Goal: Information Seeking & Learning: Learn about a topic

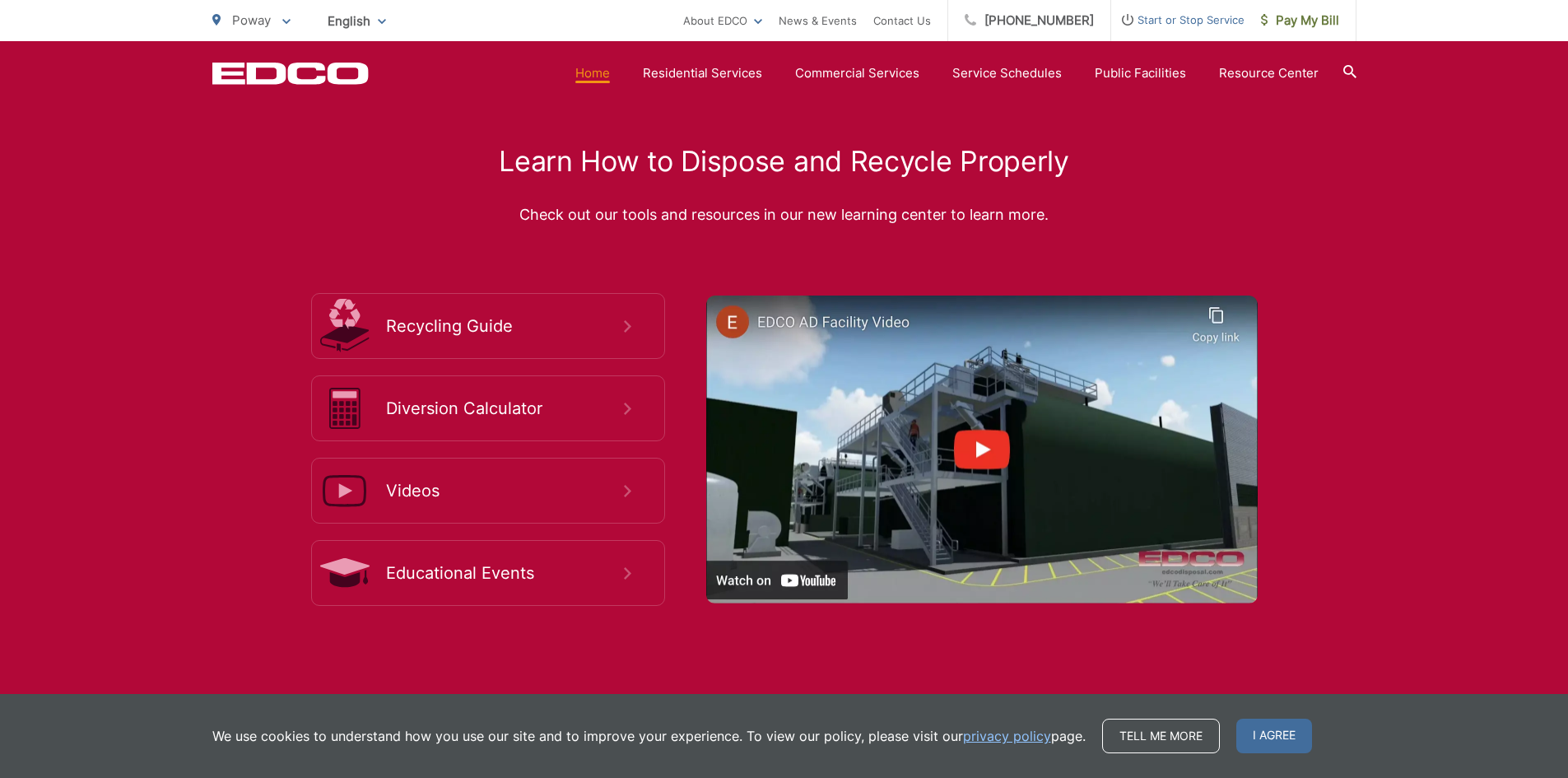
scroll to position [2916, 0]
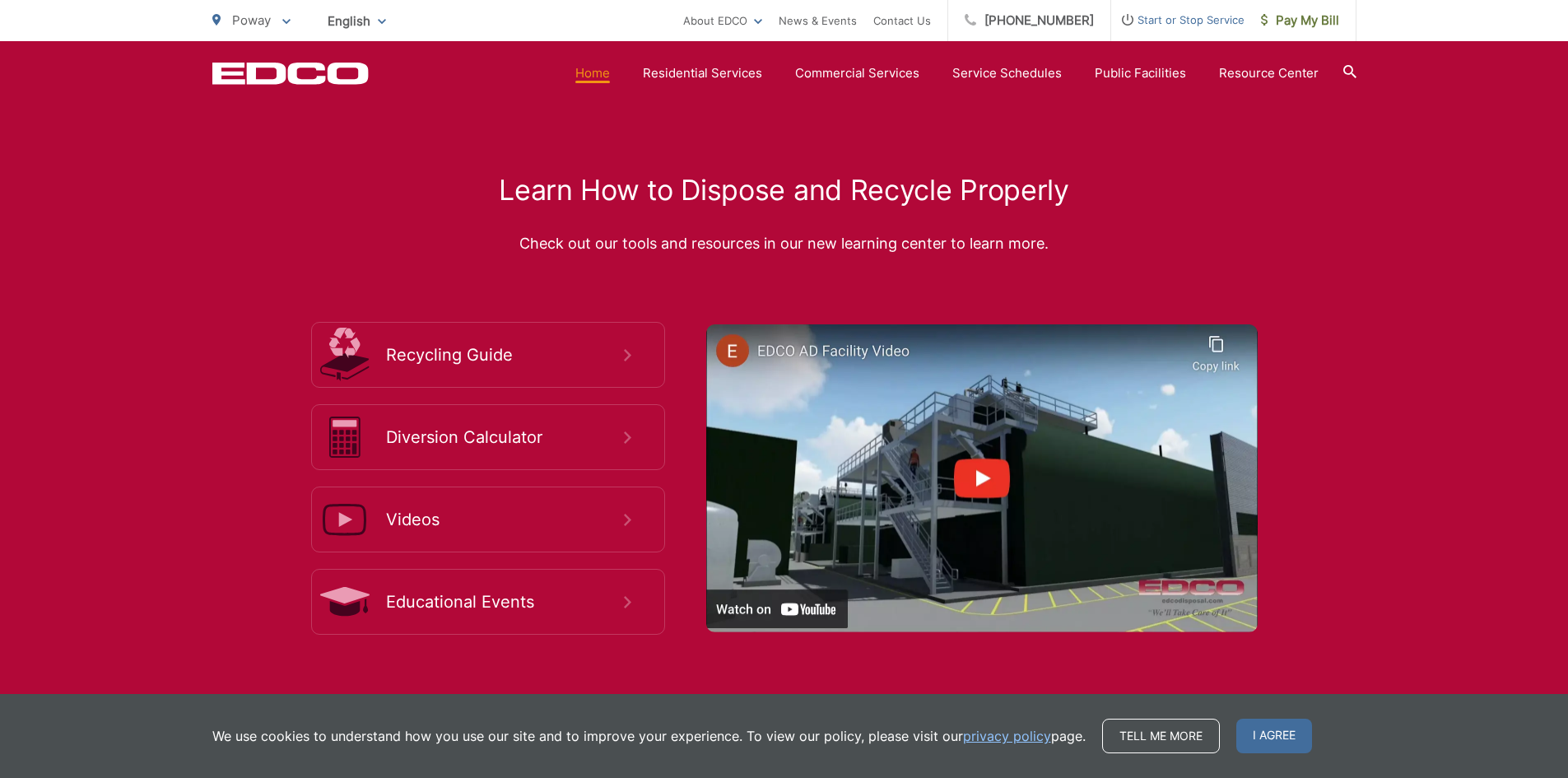
click at [1467, 219] on div "Learn How to Dispose and Recycle Properly Check out our tools and resources in …" at bounding box center [784, 405] width 1568 height 659
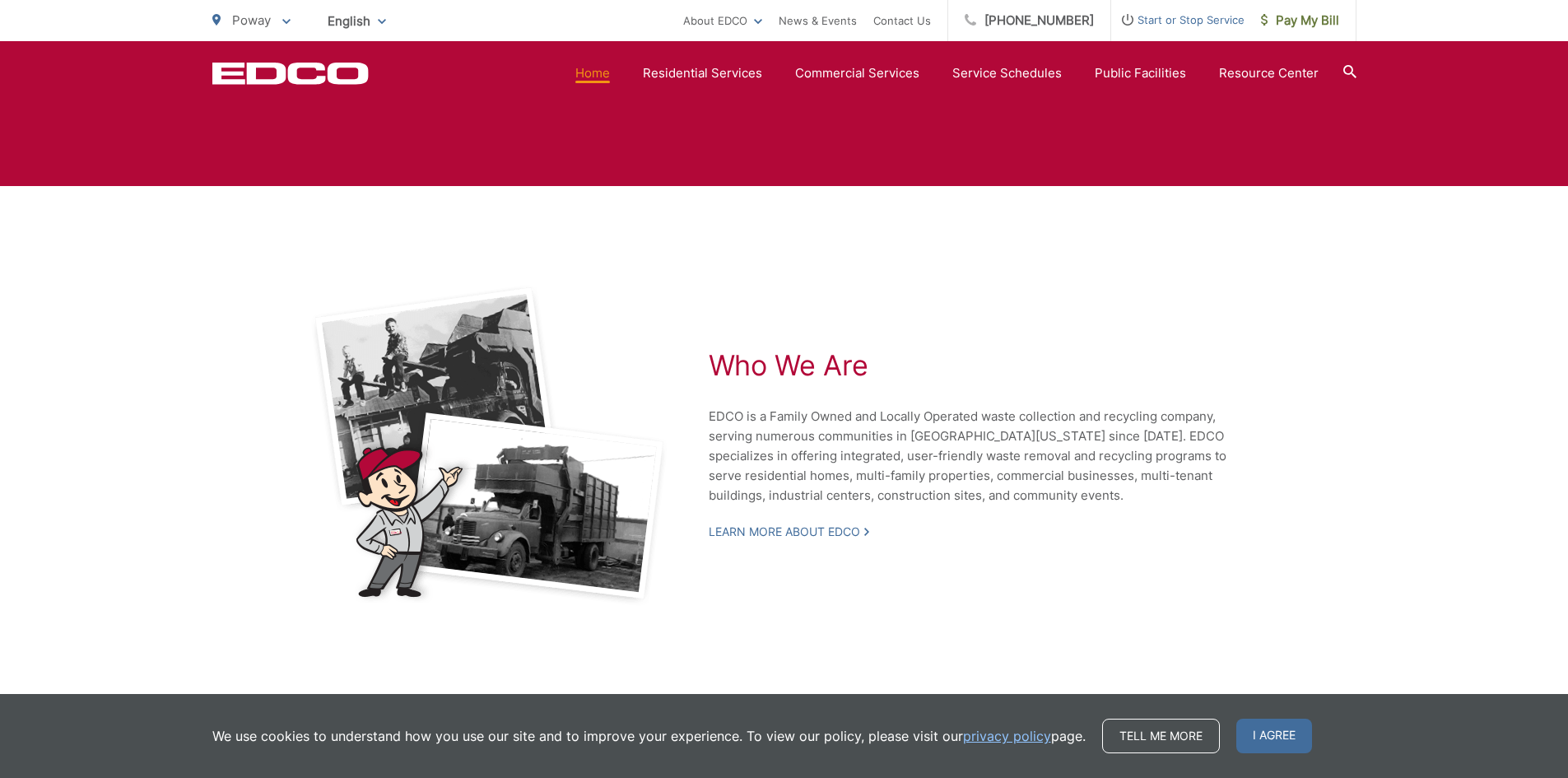
scroll to position [3493, 0]
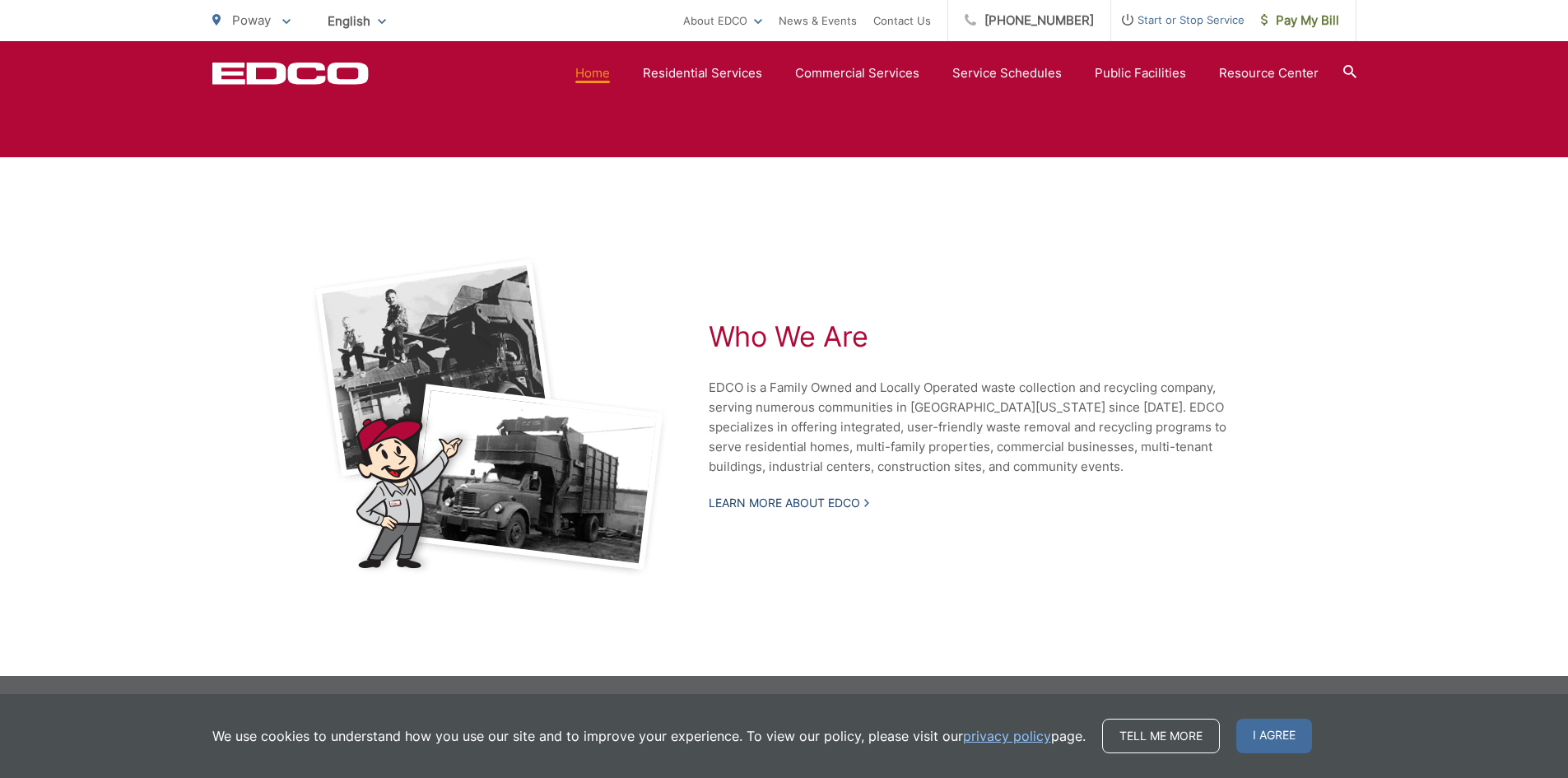
click at [777, 503] on link "Learn More About EDCO" at bounding box center [790, 502] width 161 height 15
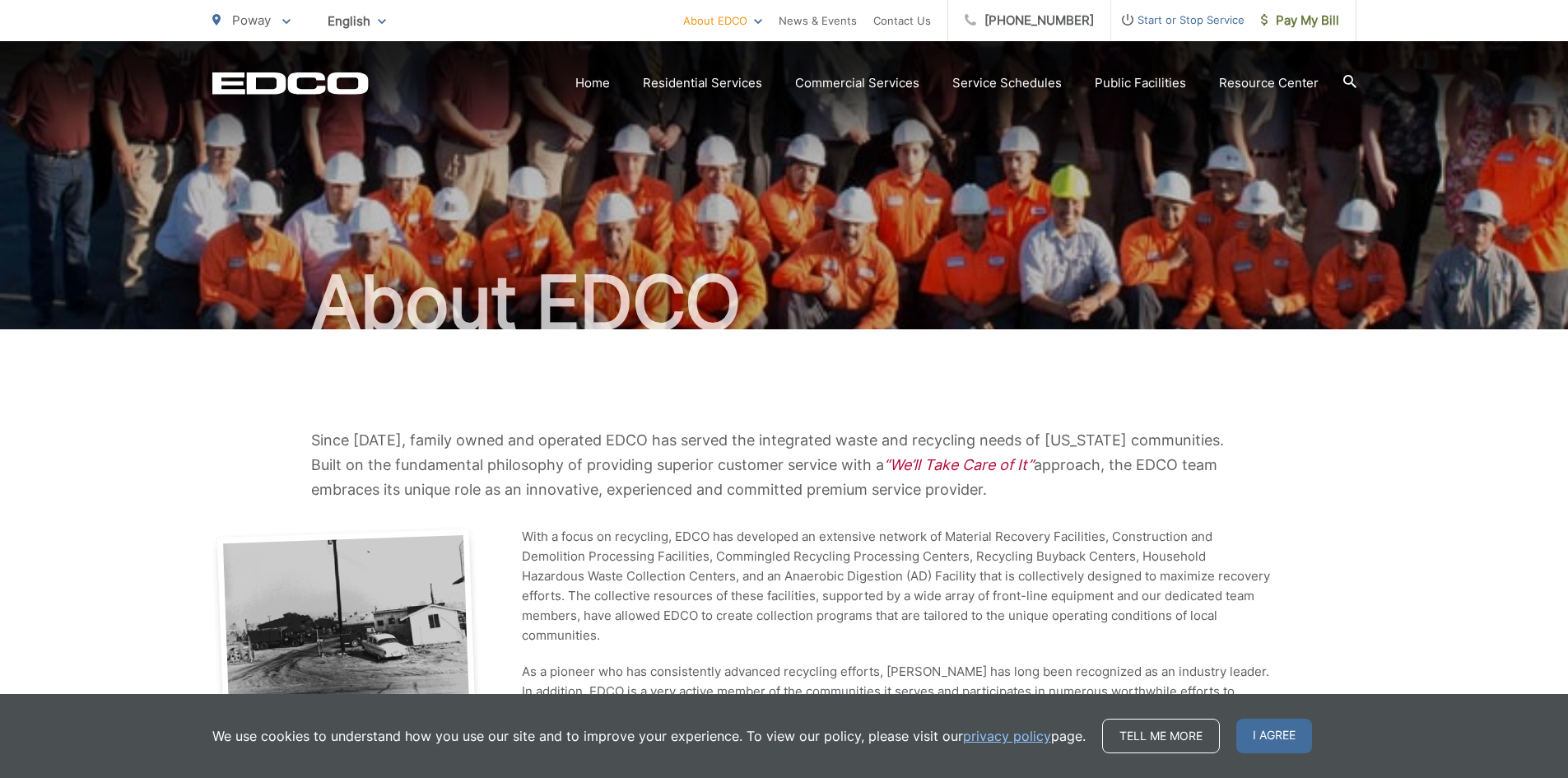
click at [1356, 76] on div "EDCO Logo Home Residential Services Curbside Pickup Recycling Organic Recycling…" at bounding box center [784, 69] width 1568 height 57
click at [1356, 76] on icon at bounding box center [1349, 81] width 13 height 13
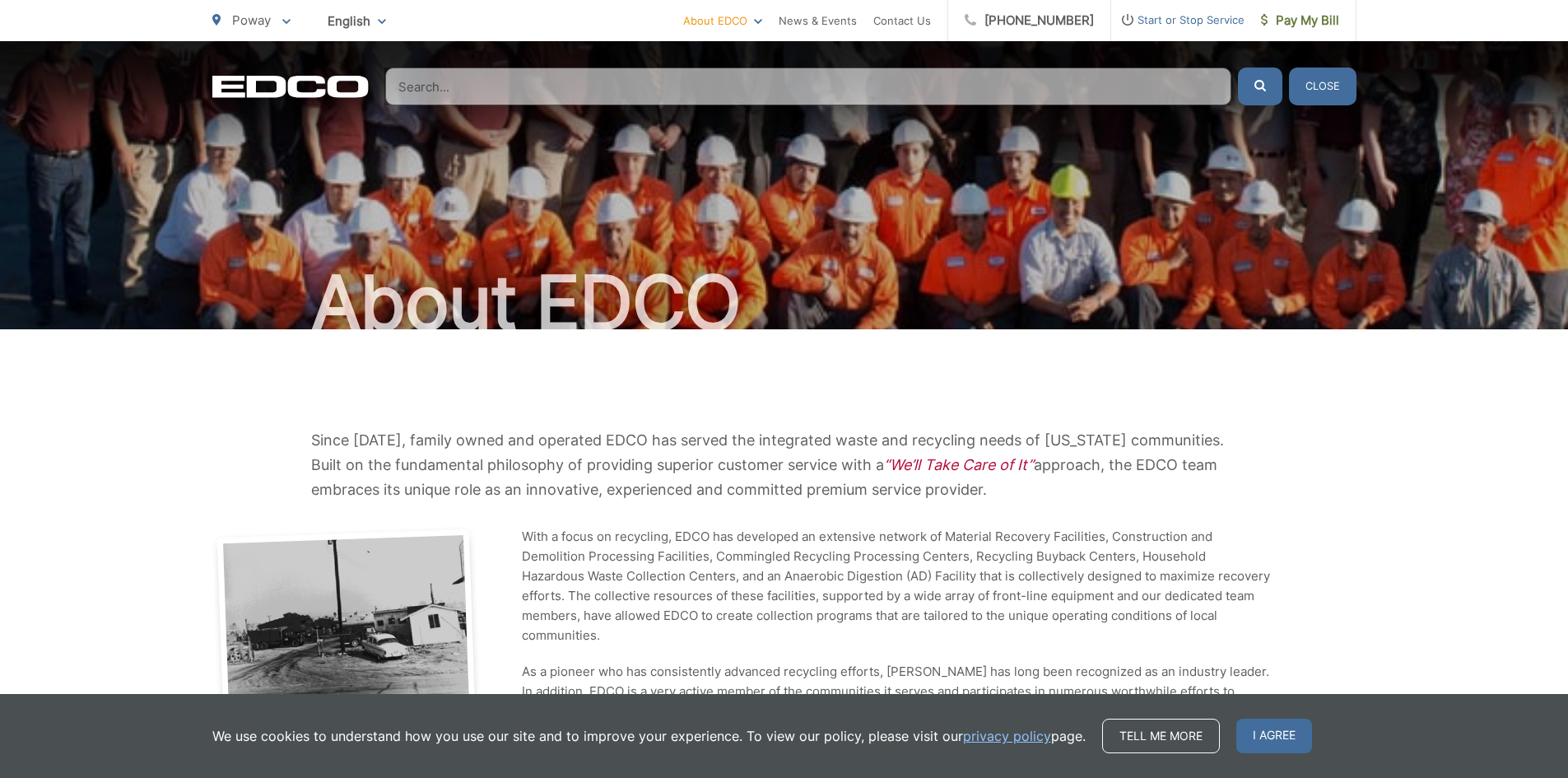
click at [866, 96] on input "Search" at bounding box center [808, 86] width 846 height 38
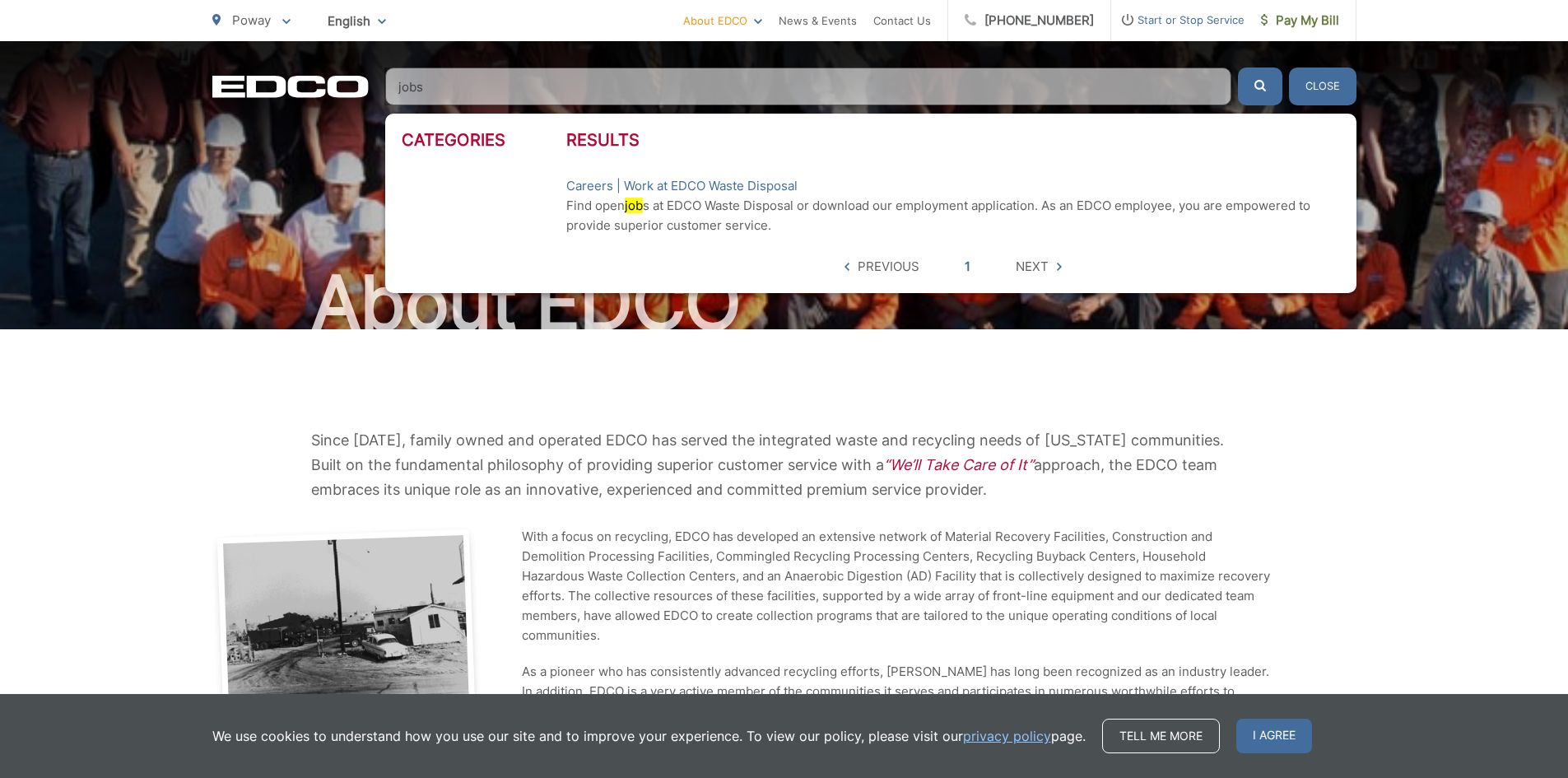
type input "jobs"
click at [1238, 68] on button "submit" at bounding box center [1260, 86] width 44 height 38
click at [630, 189] on link "Careers | Work at EDCO Waste Disposal" at bounding box center [682, 186] width 231 height 20
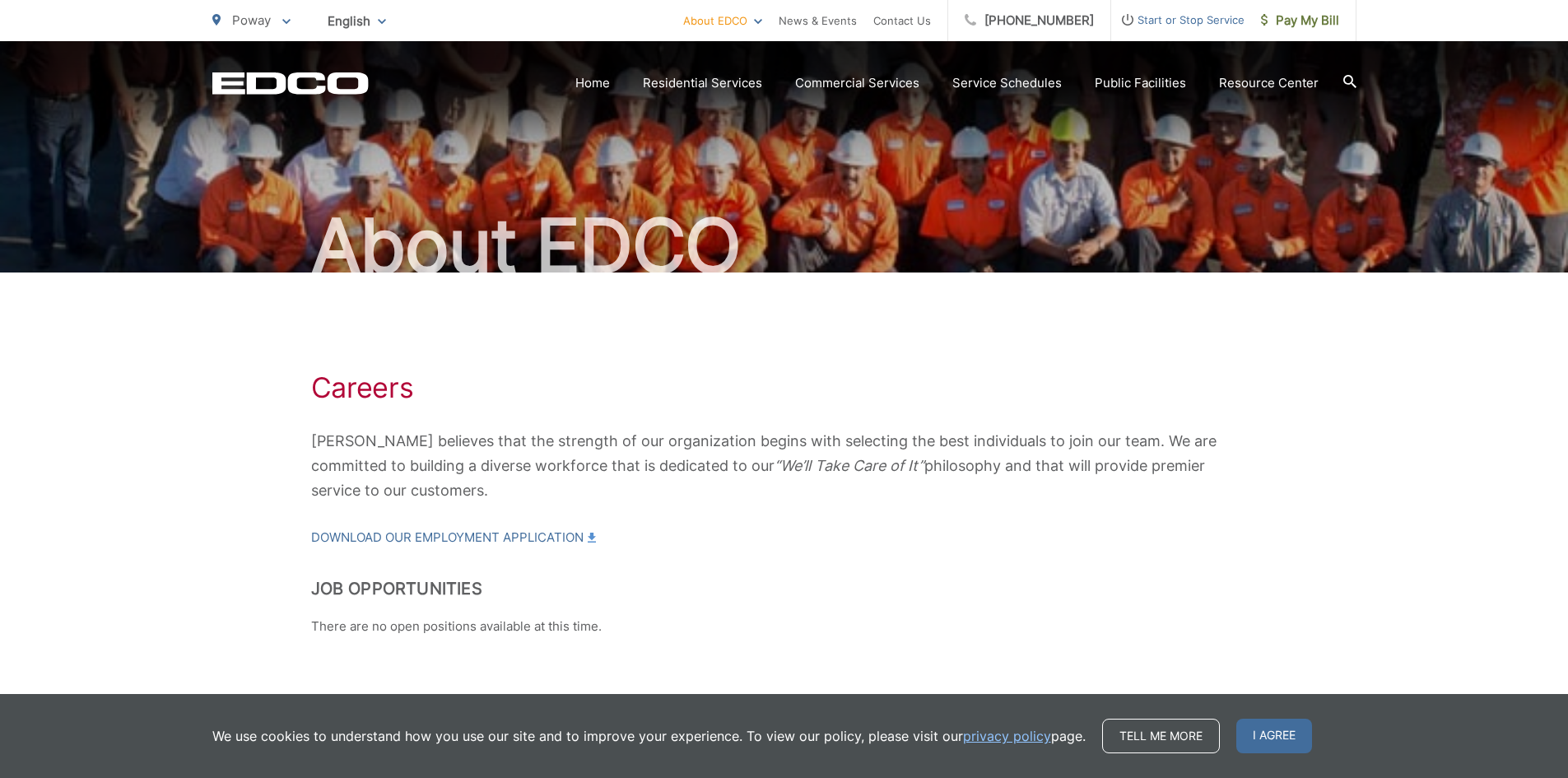
scroll to position [116, 0]
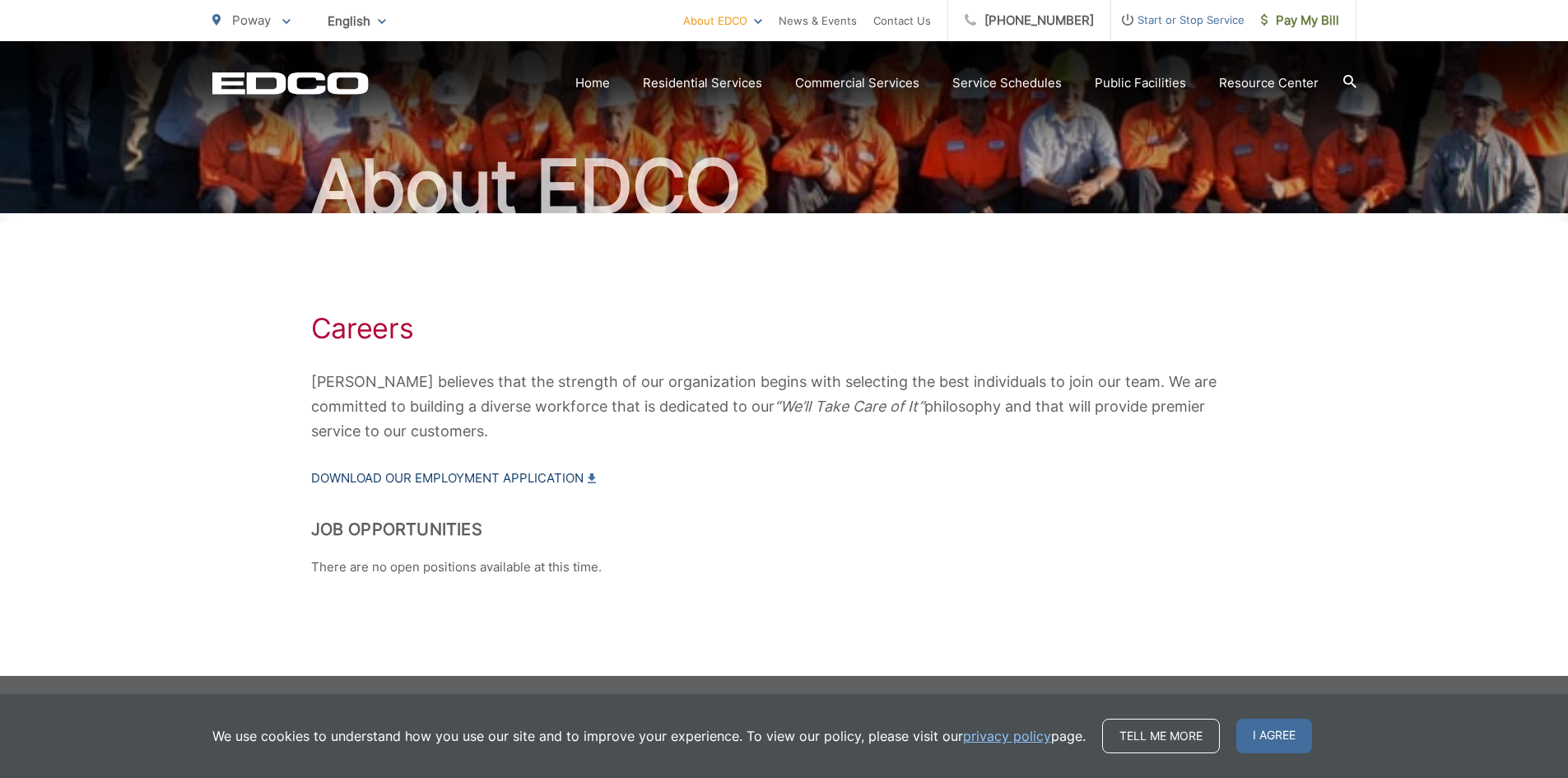
click at [596, 478] on icon at bounding box center [592, 478] width 9 height 10
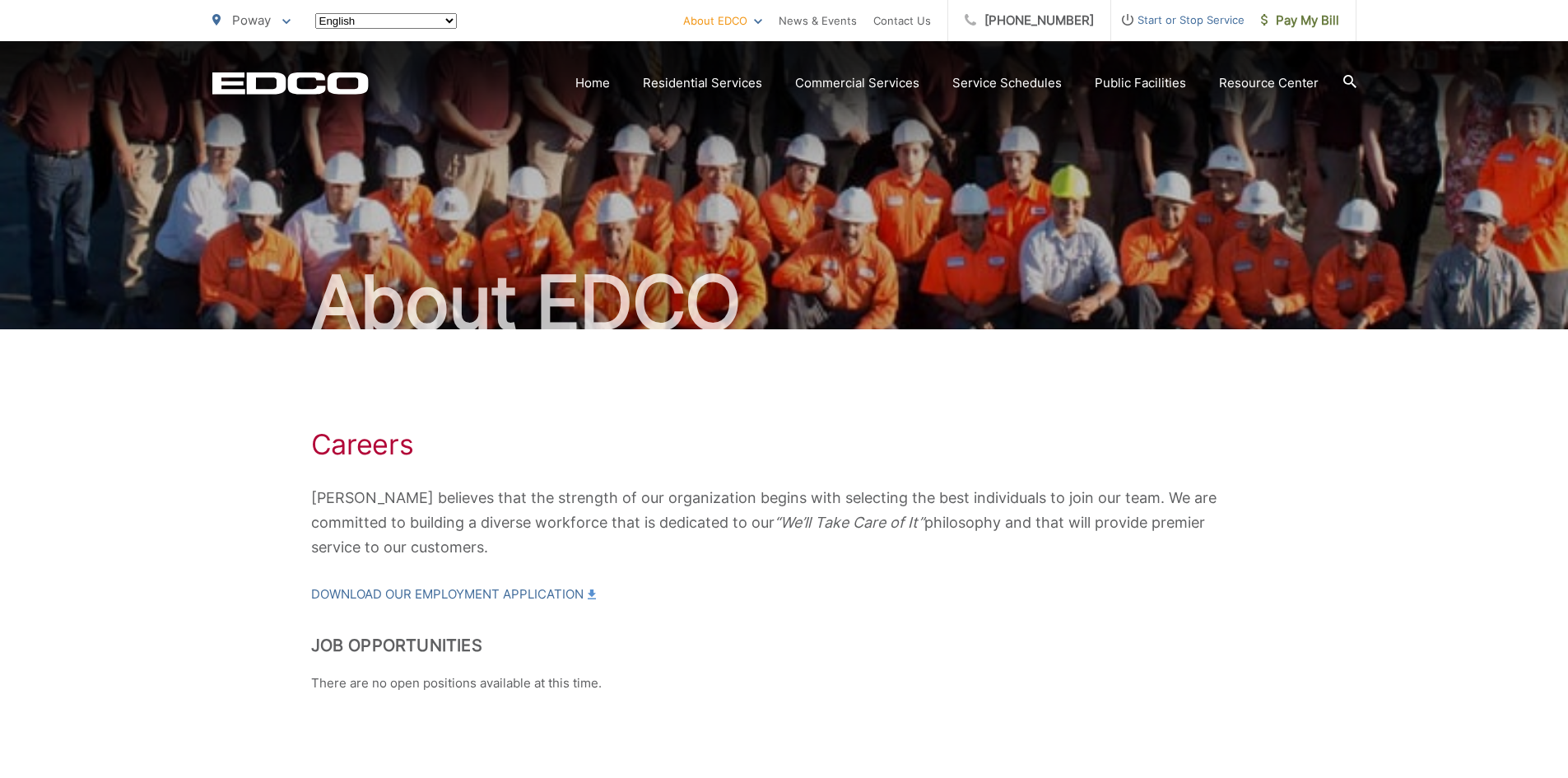
scroll to position [116, 0]
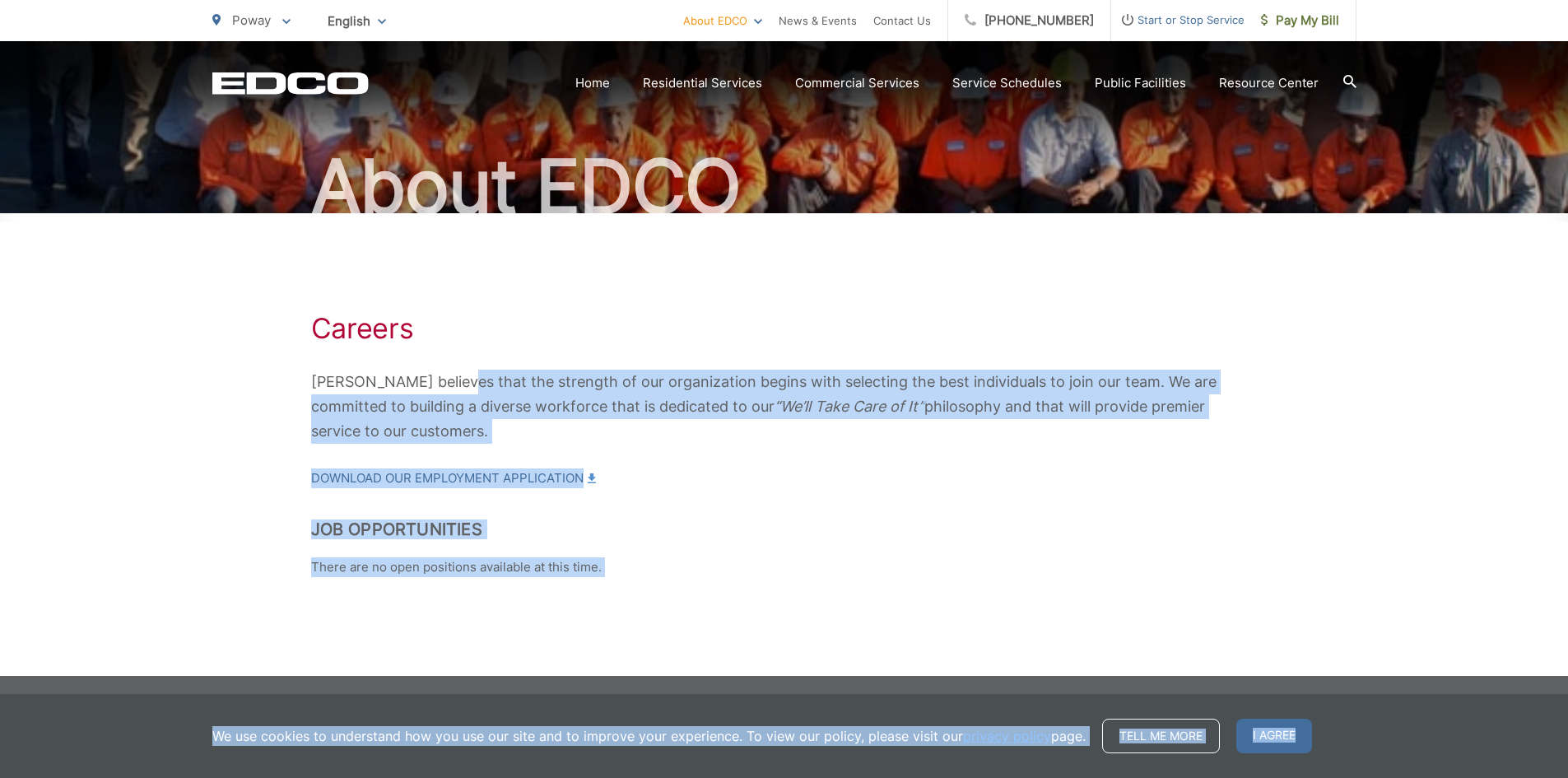
drag, startPoint x: 459, startPoint y: 382, endPoint x: 589, endPoint y: 424, distance: 136.6
click at [562, 381] on body "Home Back Home Residential Services Overview Curbside Pickup Recycling Organic …" at bounding box center [784, 272] width 1568 height 778
click at [517, 566] on p "There are no open positions available at this time." at bounding box center [784, 567] width 947 height 20
